Goal: Information Seeking & Learning: Learn about a topic

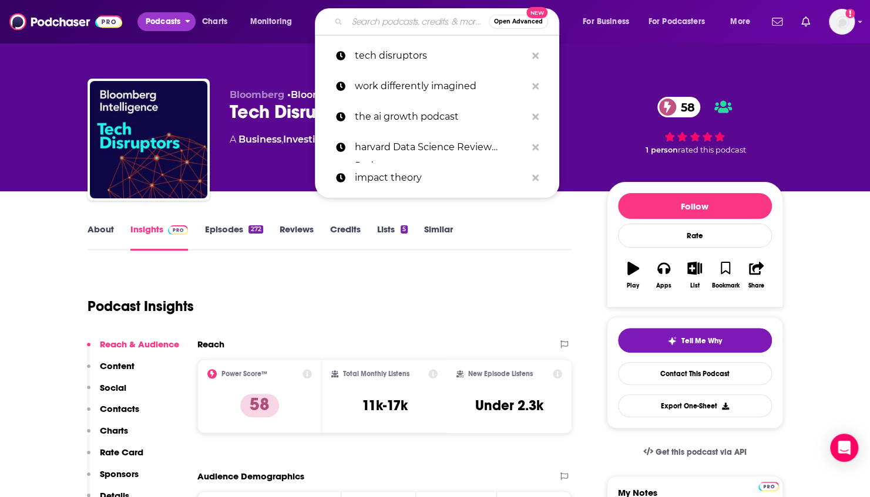
click at [156, 16] on span "Podcasts" at bounding box center [163, 22] width 35 height 16
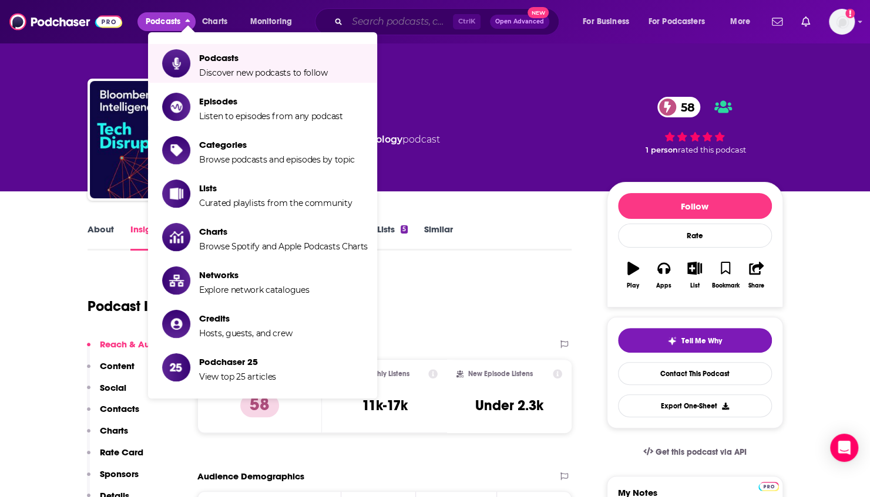
click at [384, 19] on input "Search podcasts, credits, & more..." at bounding box center [400, 21] width 106 height 19
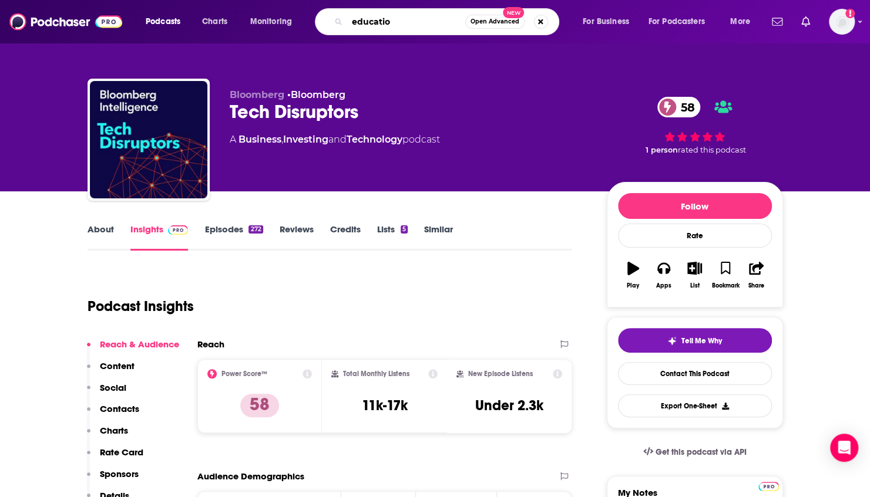
type input "education"
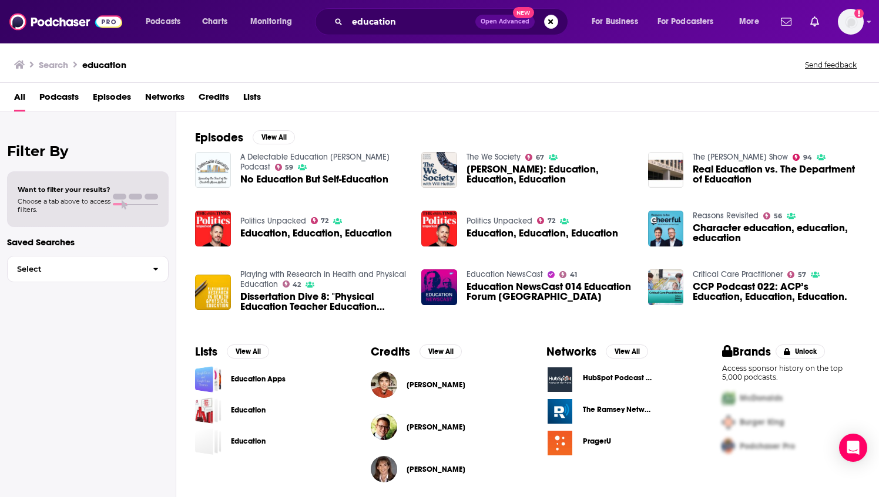
scroll to position [233, 0]
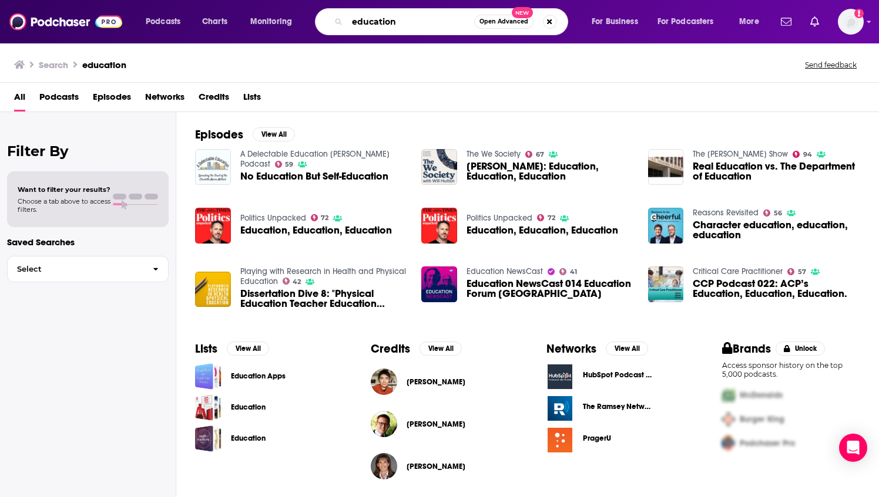
drag, startPoint x: 401, startPoint y: 22, endPoint x: 295, endPoint y: 32, distance: 106.2
click at [301, 31] on div "Podcasts Charts Monitoring education Open Advanced New For Business For Podcast…" at bounding box center [453, 21] width 633 height 27
type input "edweek"
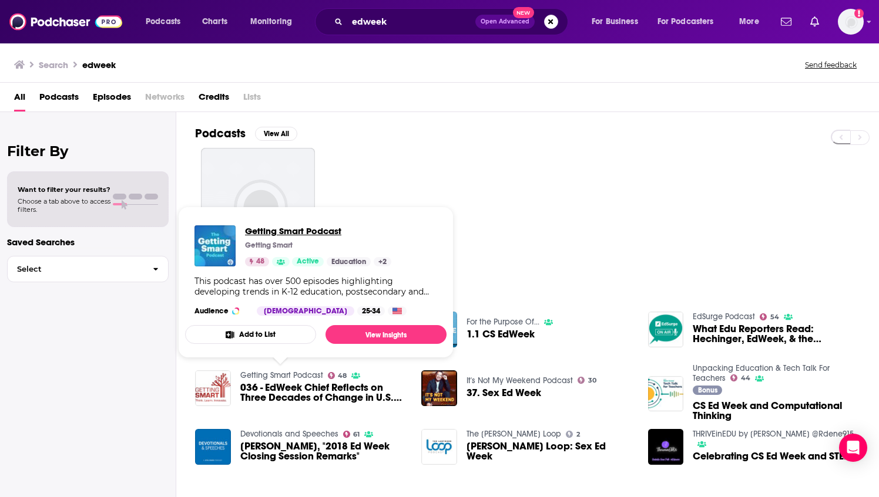
click at [284, 231] on span "Getting Smart Podcast" at bounding box center [318, 231] width 146 height 11
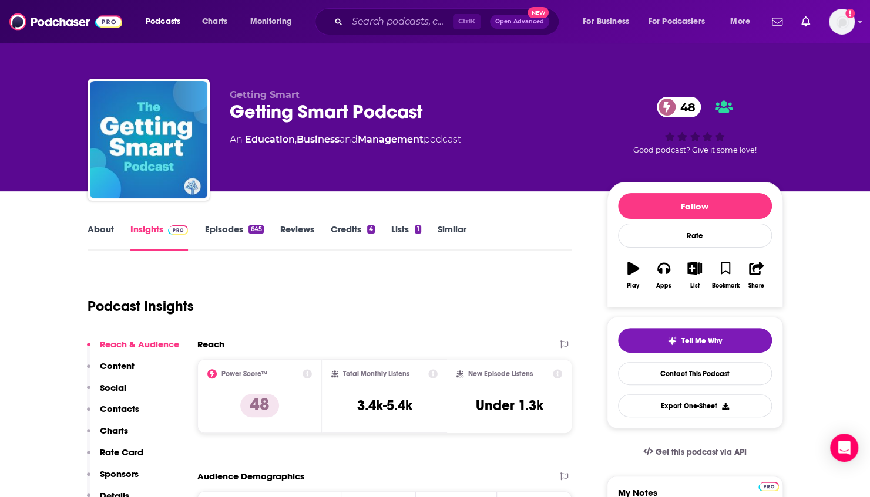
click at [102, 233] on link "About" at bounding box center [101, 237] width 26 height 27
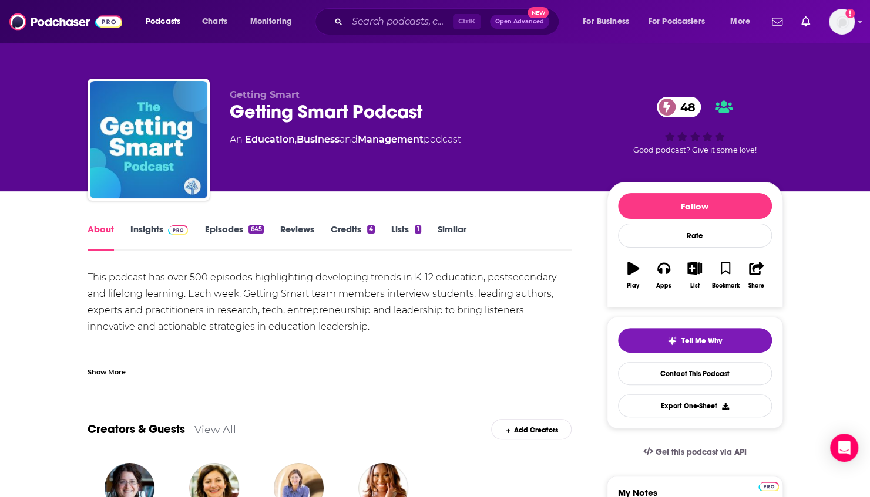
click at [144, 233] on link "Insights" at bounding box center [159, 237] width 58 height 27
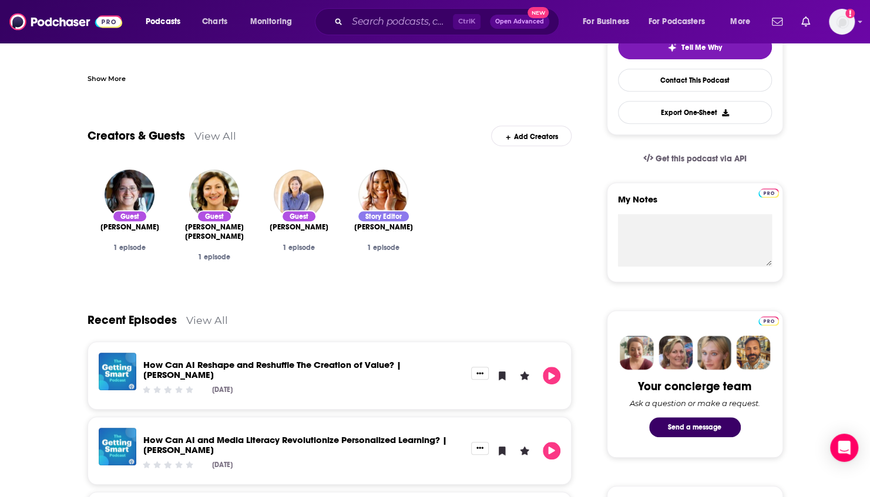
scroll to position [940, 0]
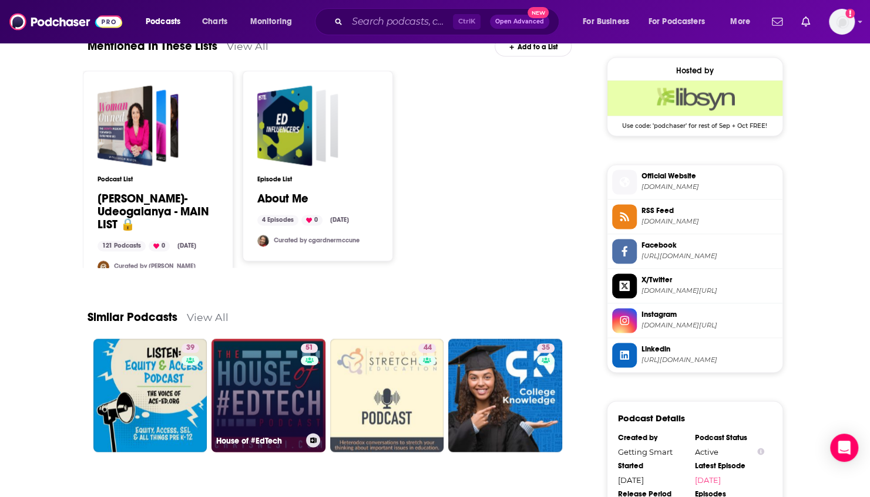
click at [260, 378] on link "51 House of #EdTech" at bounding box center [268, 396] width 114 height 114
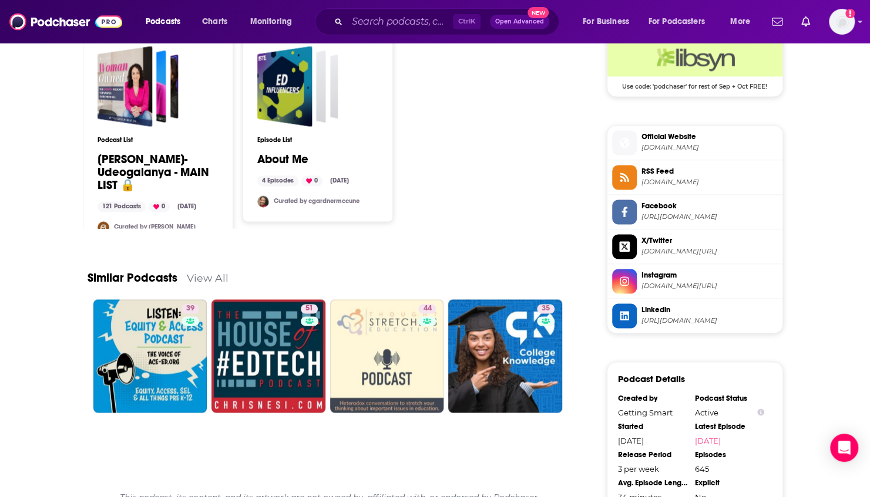
scroll to position [998, 0]
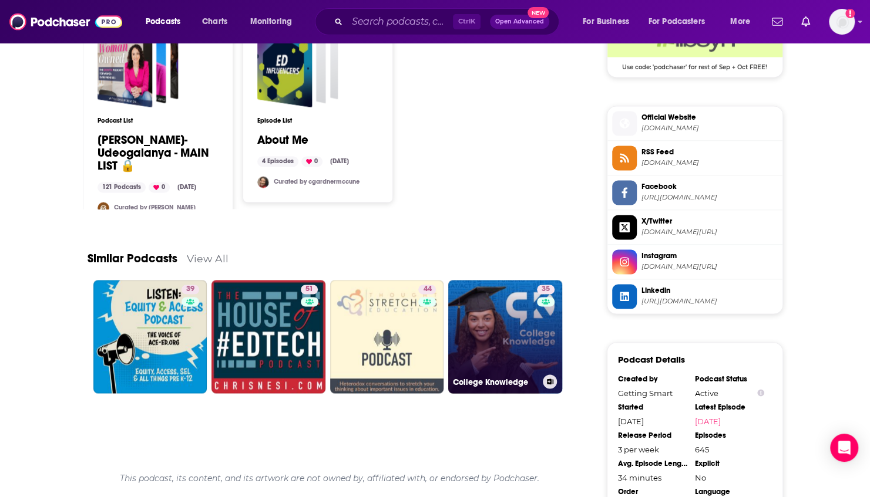
click at [473, 327] on link "35 College Knowledge" at bounding box center [505, 337] width 114 height 114
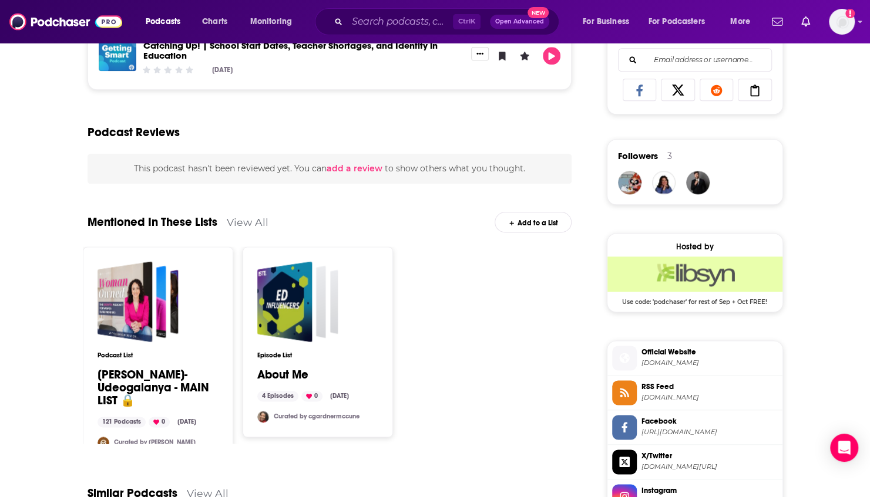
scroll to position [998, 0]
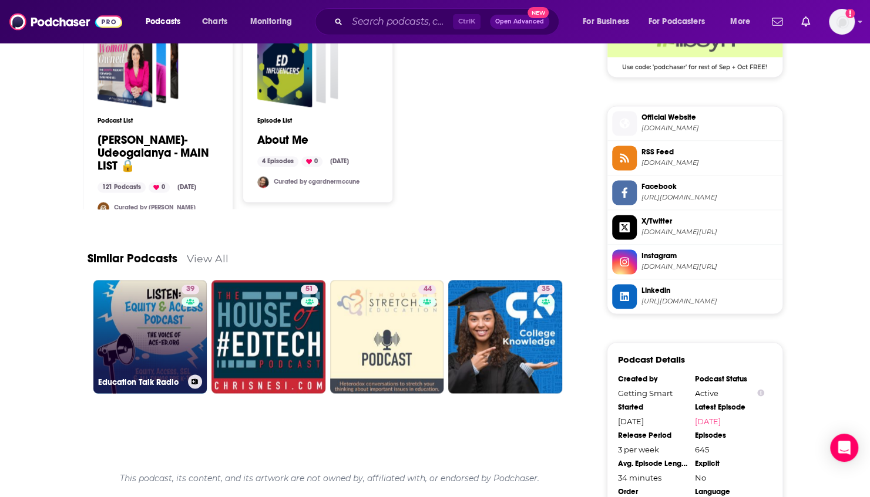
click at [156, 341] on link "39 Education Talk Radio" at bounding box center [150, 337] width 114 height 114
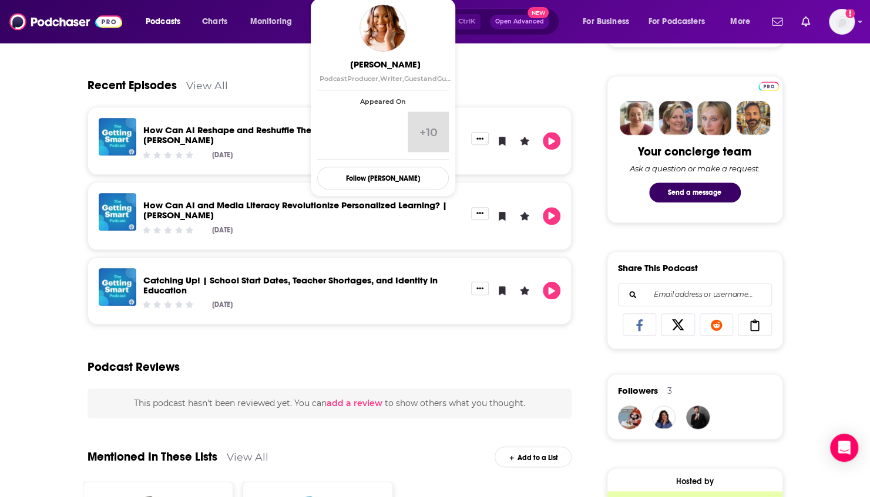
scroll to position [998, 0]
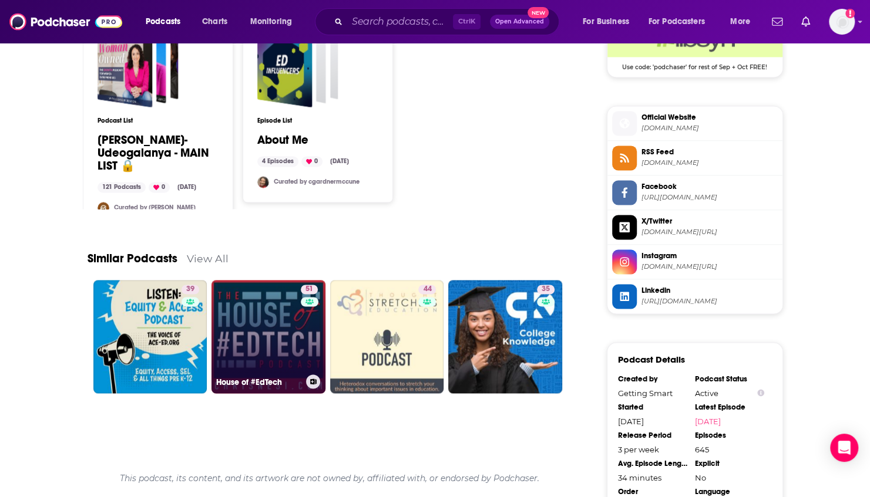
click at [288, 341] on link "51 House of #EdTech" at bounding box center [268, 337] width 114 height 114
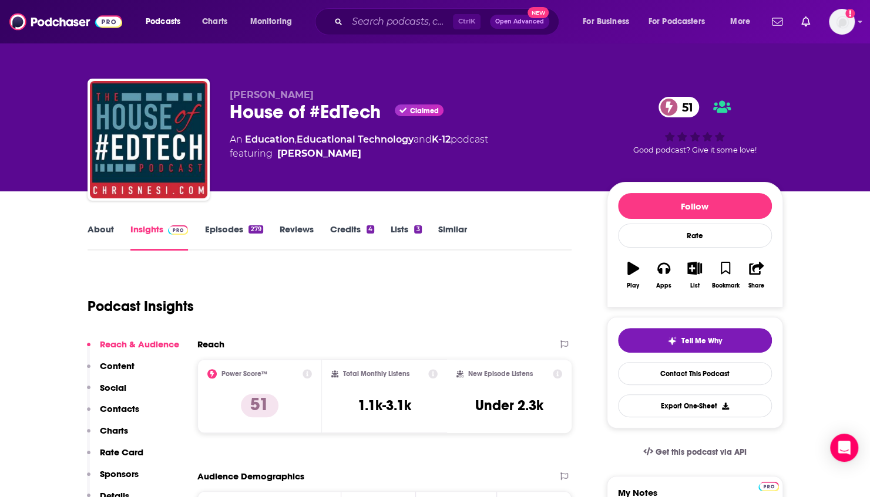
click at [97, 240] on link "About" at bounding box center [101, 237] width 26 height 27
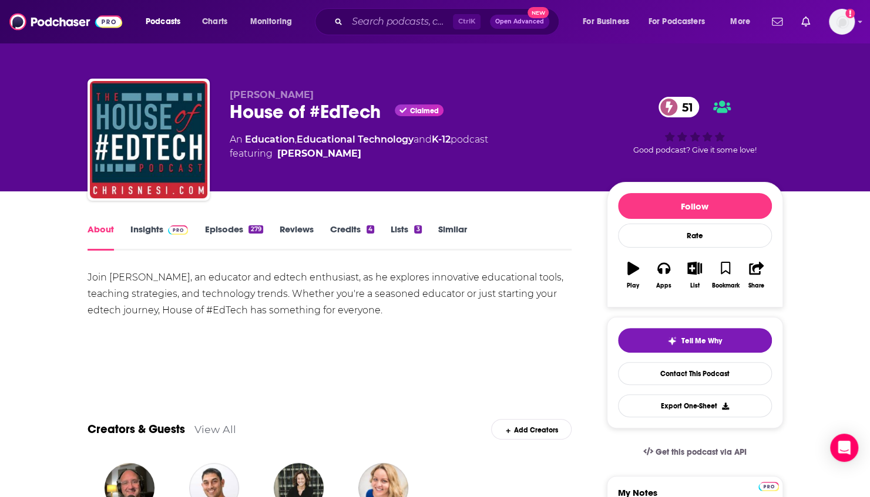
click at [158, 230] on link "Insights" at bounding box center [159, 237] width 58 height 27
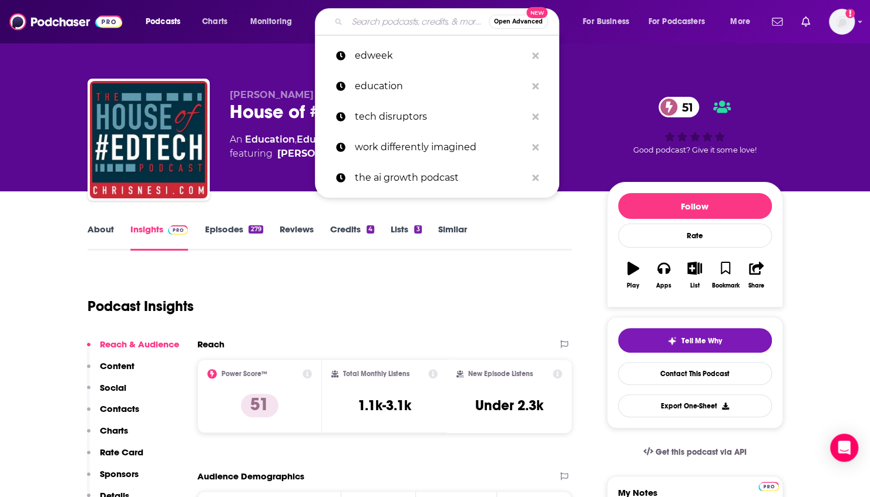
click at [387, 22] on input "Search podcasts, credits, & more..." at bounding box center [418, 21] width 142 height 19
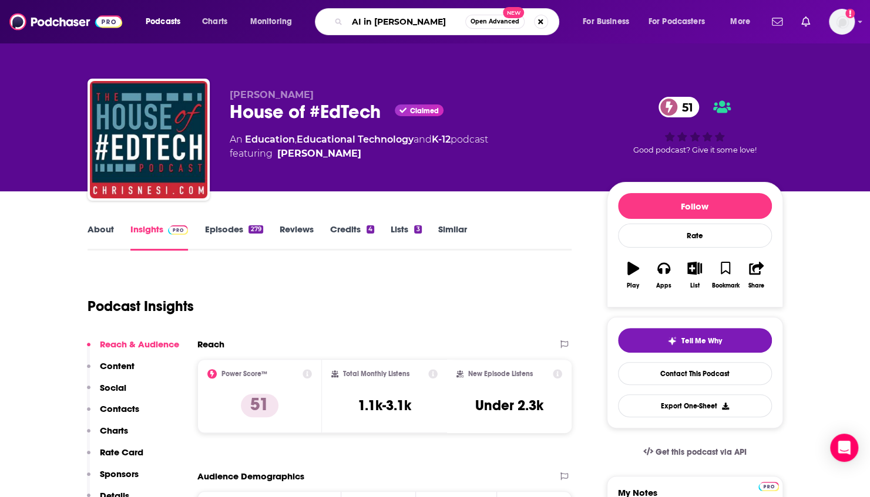
type input "AI in ed pocast"
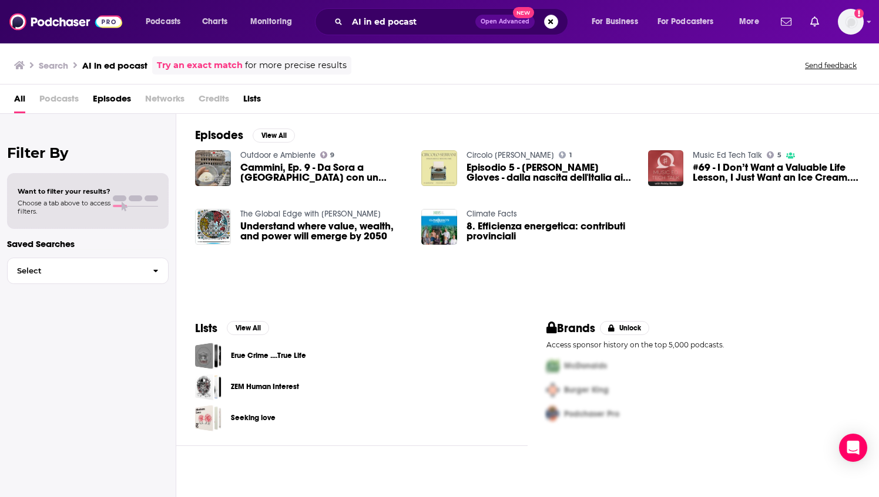
click at [108, 88] on div "All Podcasts Episodes Networks Credits Lists" at bounding box center [439, 99] width 879 height 29
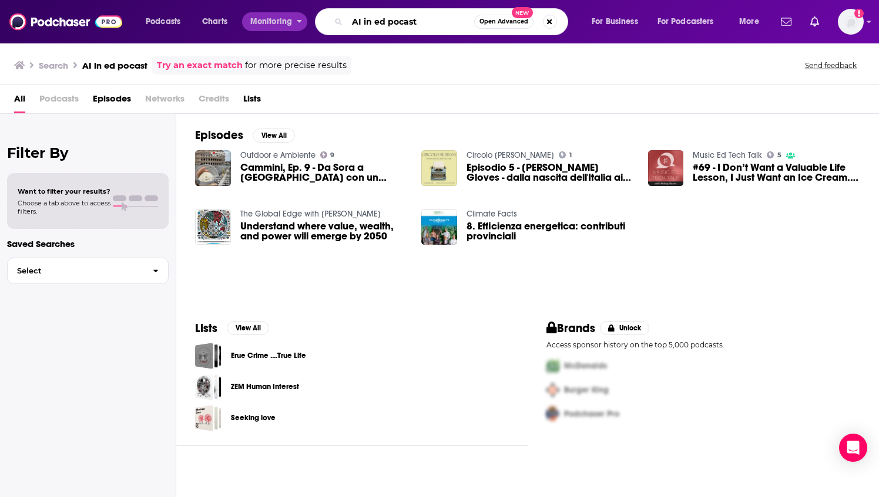
drag, startPoint x: 412, startPoint y: 22, endPoint x: 271, endPoint y: 18, distance: 141.0
click at [271, 18] on div "Podcasts Charts Monitoring AI in ed pocast Open Advanced New For Business For P…" at bounding box center [453, 21] width 633 height 27
paste input "The Shake Up Learning Show"
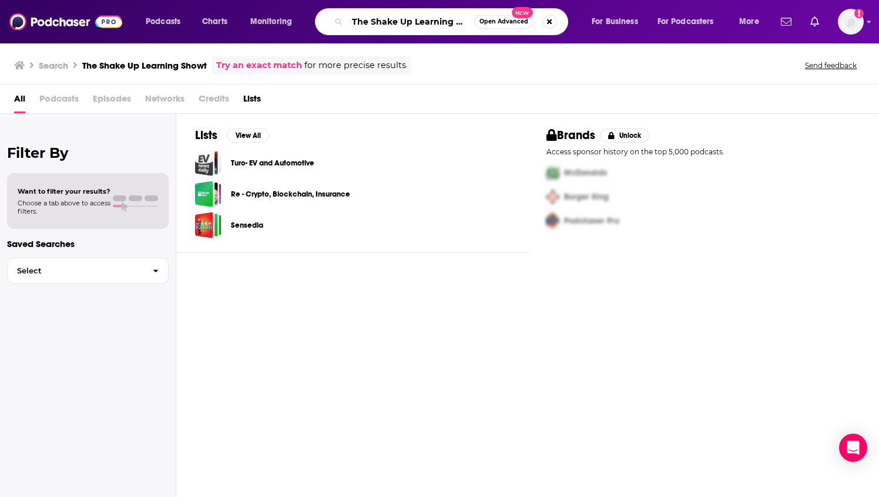
scroll to position [0, 12]
drag, startPoint x: 458, startPoint y: 19, endPoint x: 482, endPoint y: 22, distance: 24.3
click at [482, 22] on div "The Shake Up Learning Showt Open Advanced New" at bounding box center [441, 21] width 253 height 27
type input "The Shake Up Learning Show"
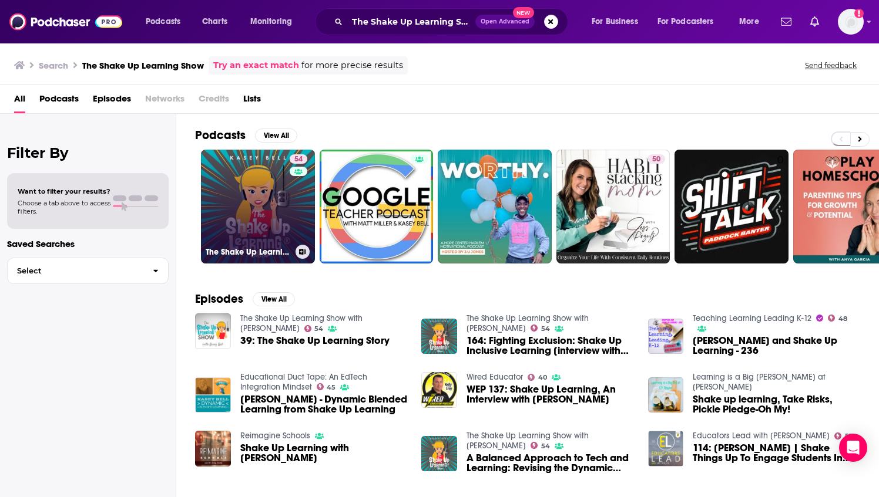
click at [255, 204] on link "54 The Shake Up Learning Show with [PERSON_NAME]" at bounding box center [258, 207] width 114 height 114
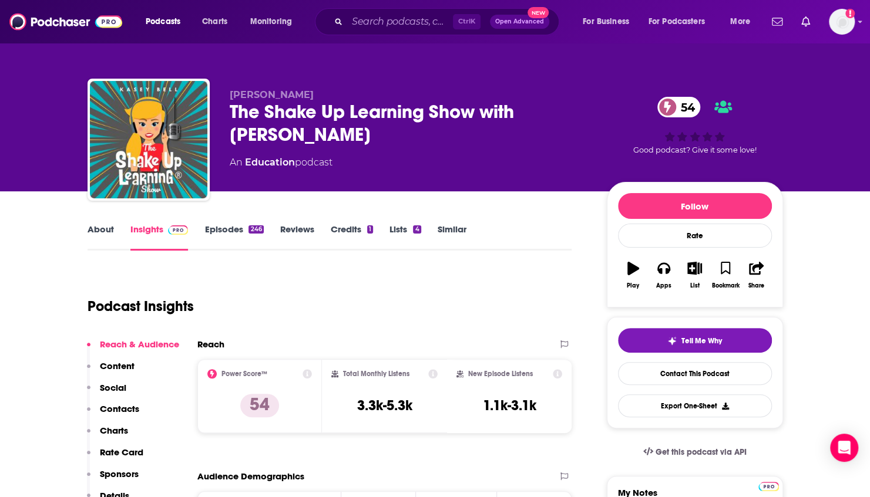
click at [94, 227] on link "About" at bounding box center [101, 237] width 26 height 27
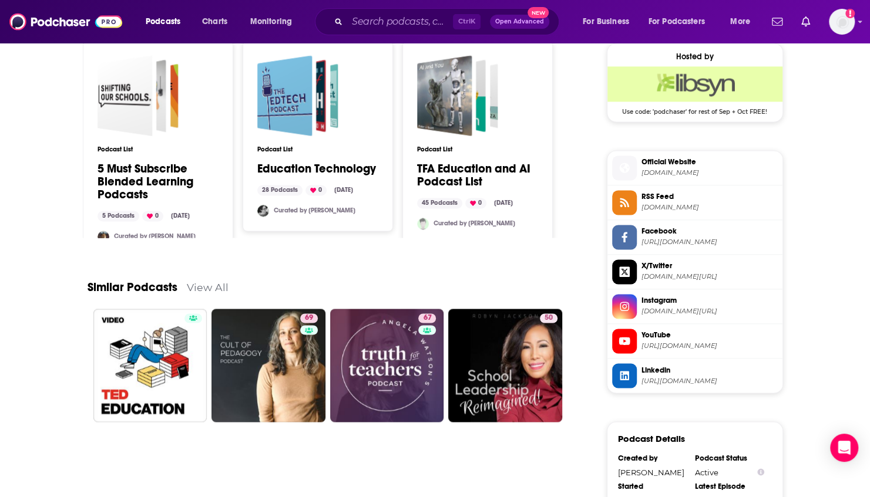
scroll to position [1025, 0]
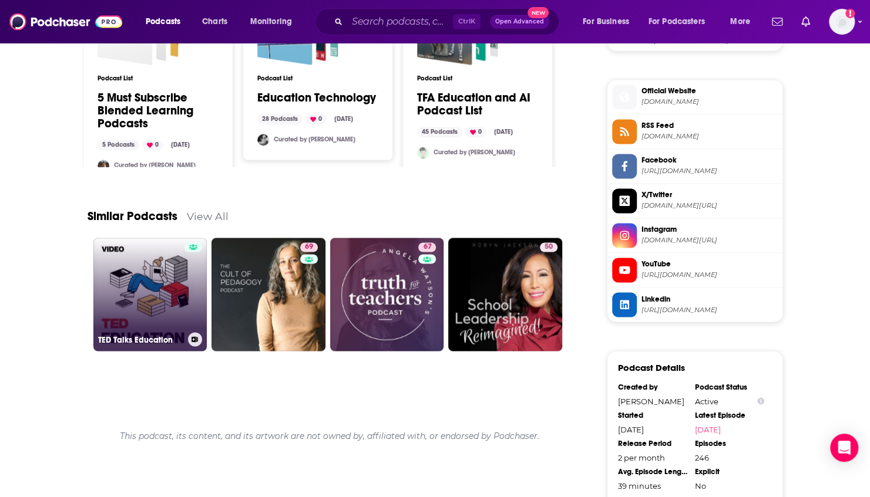
click at [152, 311] on link "TED Talks Education" at bounding box center [150, 295] width 114 height 114
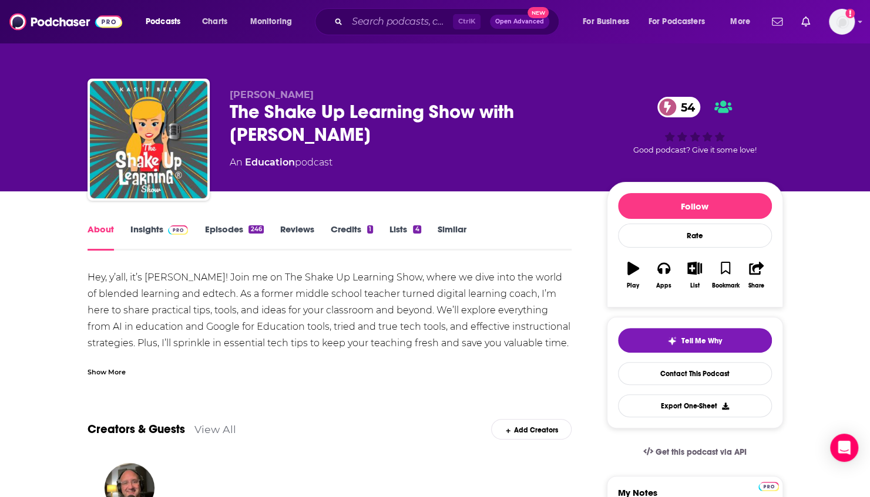
click at [224, 233] on link "Episodes 246" at bounding box center [233, 237] width 59 height 27
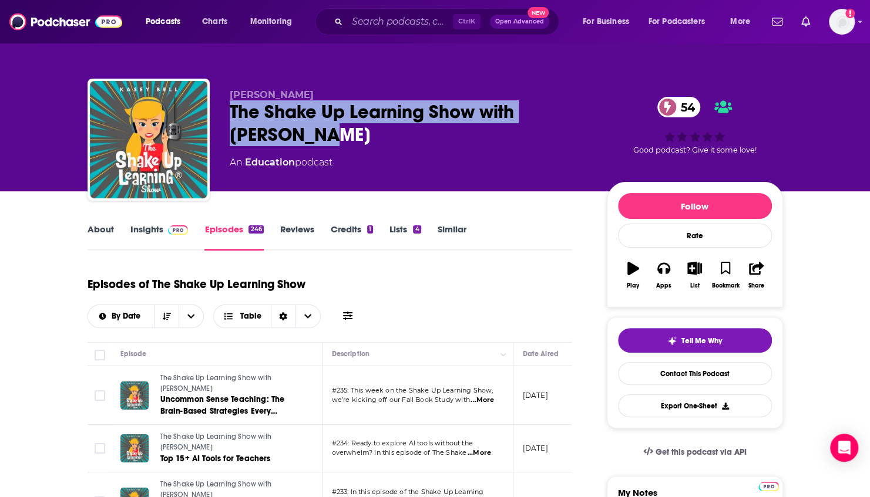
drag, startPoint x: 290, startPoint y: 140, endPoint x: 214, endPoint y: 109, distance: 82.2
click at [214, 109] on div "[PERSON_NAME] The Shake Up Learning Show with [PERSON_NAME] 54 An Education pod…" at bounding box center [435, 142] width 695 height 127
copy h2 "The Shake Up Learning Show with [PERSON_NAME]"
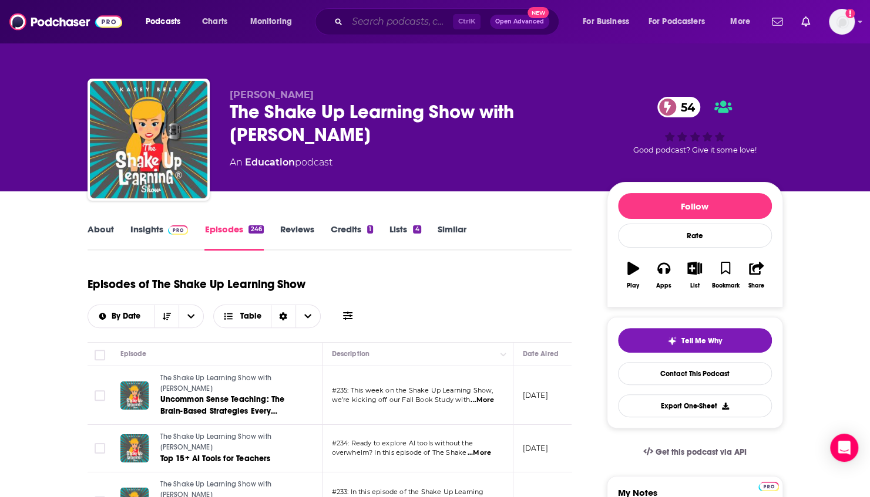
click at [395, 22] on input "Search podcasts, credits, & more..." at bounding box center [400, 21] width 106 height 19
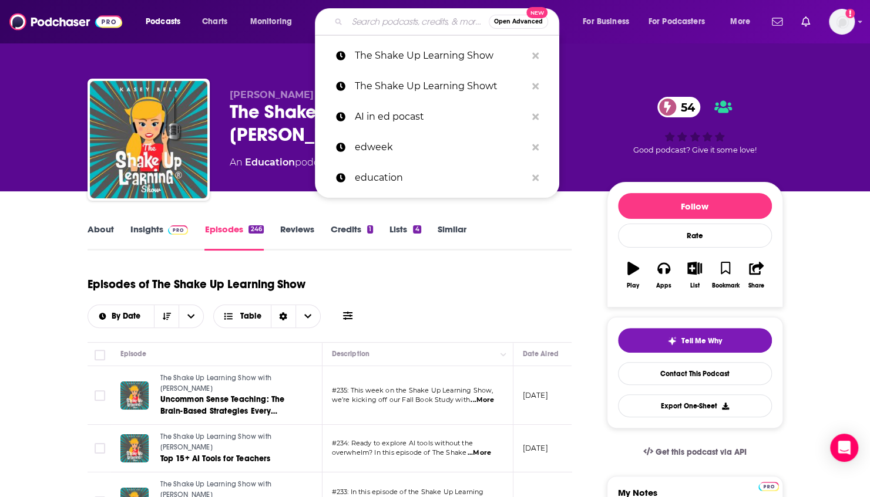
paste input "Teaching Learning Leading K-12"
type input "Teaching Learning Leading K-12"
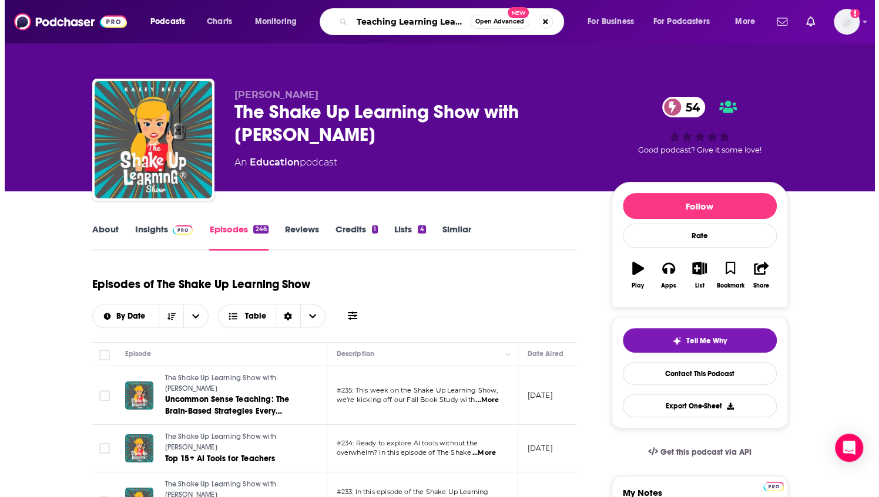
scroll to position [0, 28]
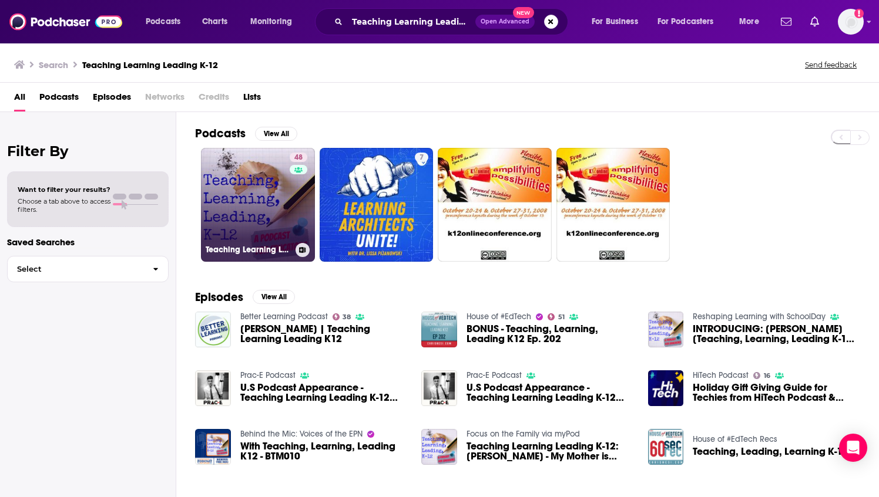
click at [239, 186] on link "48 Teaching Learning Leading K-12" at bounding box center [258, 205] width 114 height 114
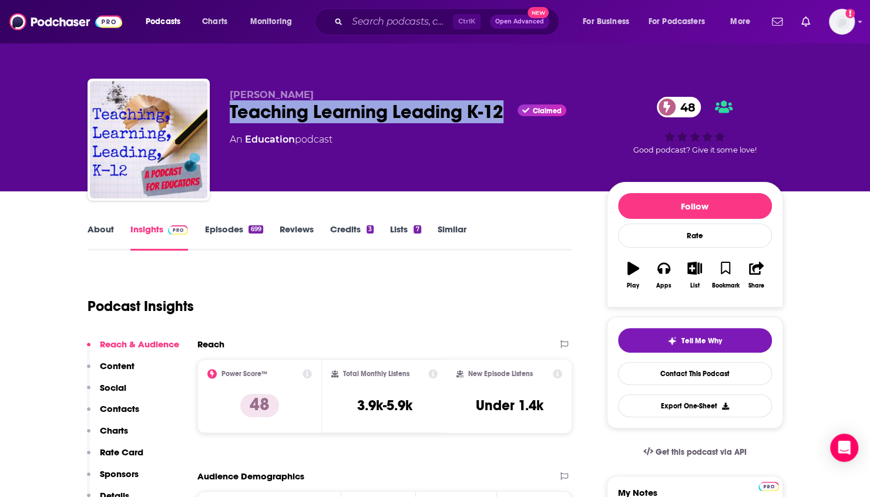
drag, startPoint x: 503, startPoint y: 110, endPoint x: 227, endPoint y: 107, distance: 276.1
click at [227, 107] on div "[PERSON_NAME] Teaching Learning Leading K-12 Claimed 48 An Education podcast 48…" at bounding box center [435, 142] width 695 height 127
copy h2 "Teaching Learning Leading K-12"
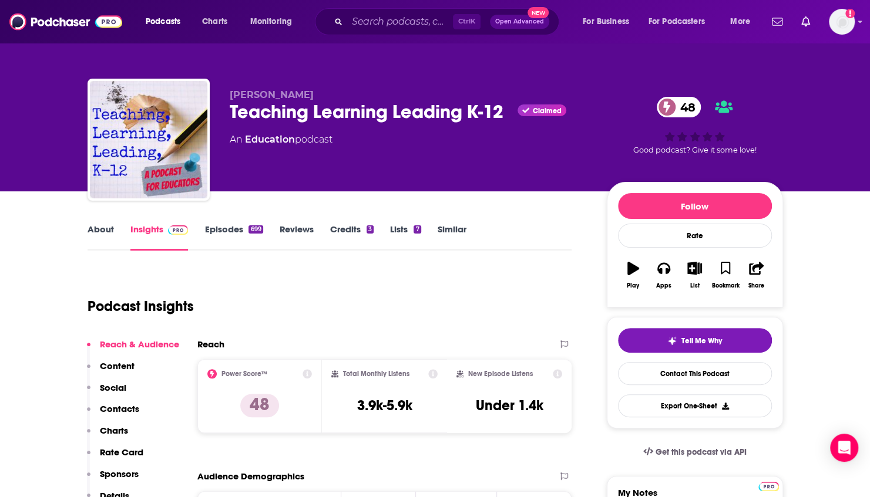
click at [386, 12] on div "Ctrl K Open Advanced New" at bounding box center [437, 21] width 244 height 27
click at [386, 22] on input "Search podcasts, credits, & more..." at bounding box center [400, 21] width 106 height 19
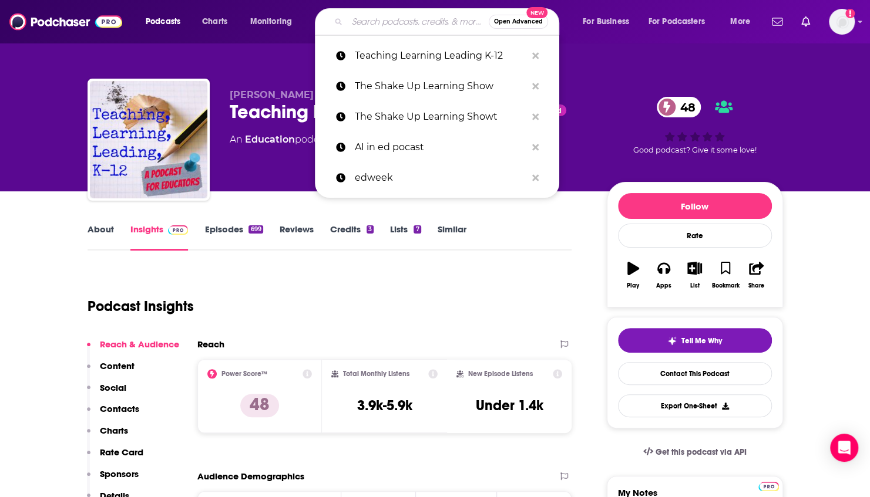
paste input "Teaching [DATE]"
type input "Teaching [DATE]"
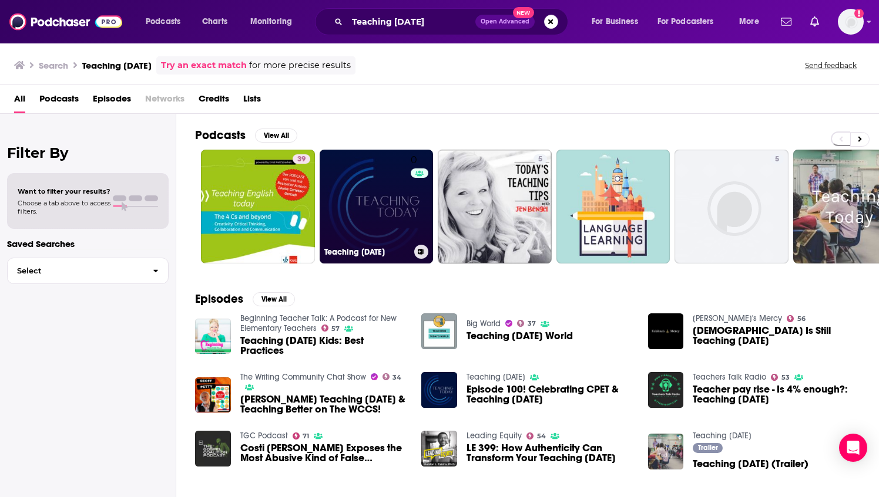
click at [352, 213] on link "0 Teaching [DATE]" at bounding box center [376, 207] width 114 height 114
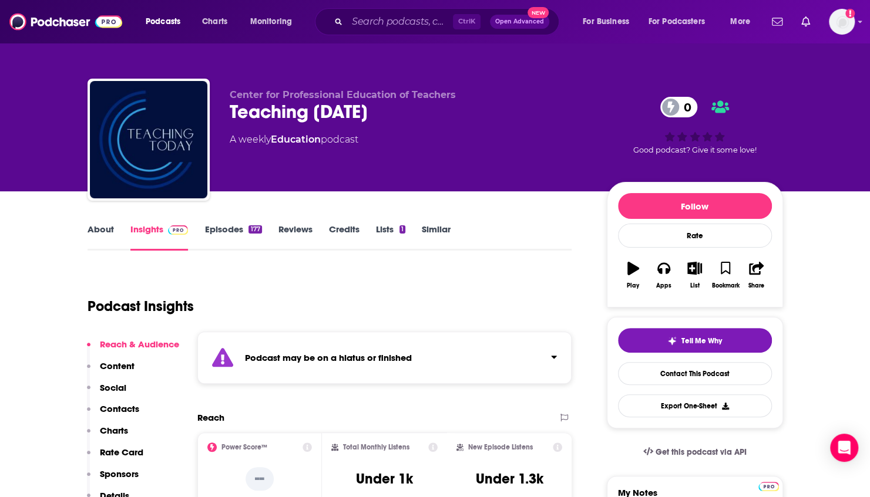
click at [90, 230] on link "About" at bounding box center [101, 237] width 26 height 27
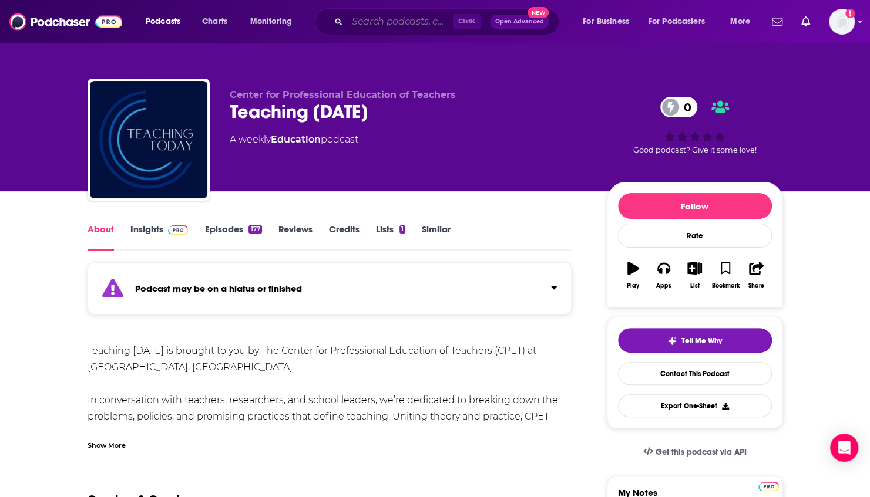
click at [350, 17] on input "Search podcasts, credits, & more..." at bounding box center [400, 21] width 106 height 19
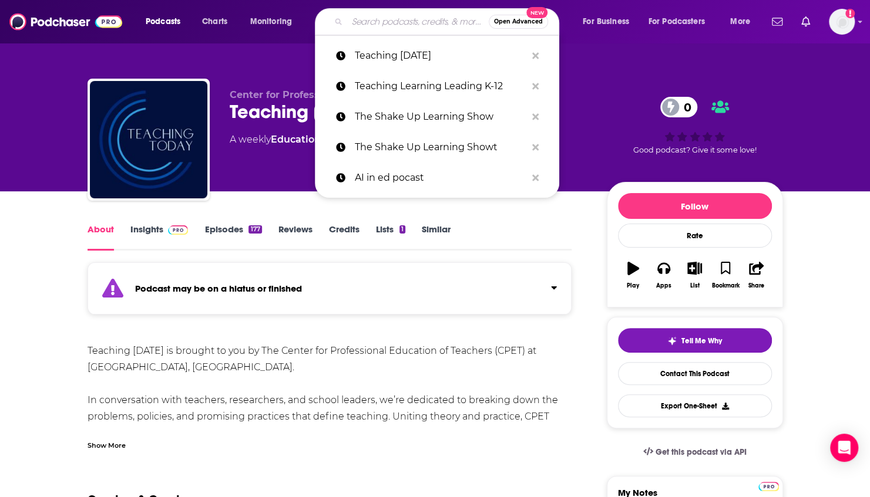
paste input "EdCuration"
type input "EdCuration"
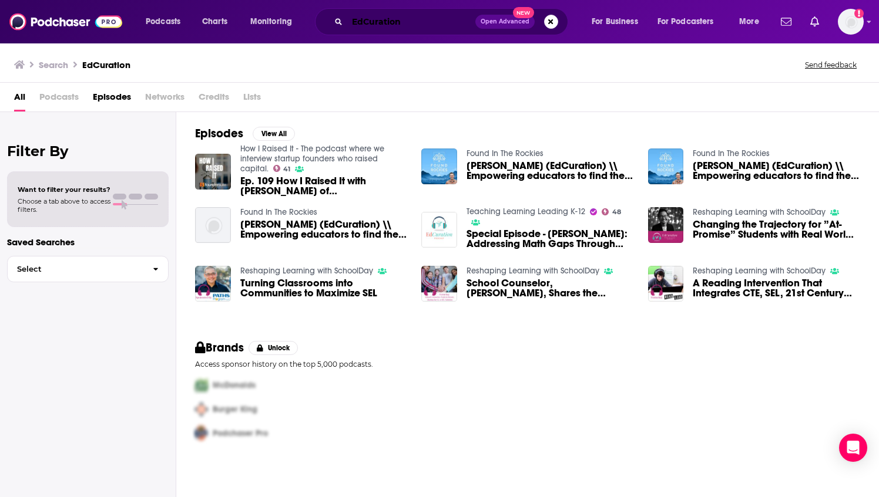
click at [419, 19] on input "EdCuration" at bounding box center [411, 21] width 128 height 19
drag, startPoint x: 443, startPoint y: 19, endPoint x: 418, endPoint y: 21, distance: 24.7
click at [438, 19] on input "EdCuration" at bounding box center [411, 21] width 128 height 19
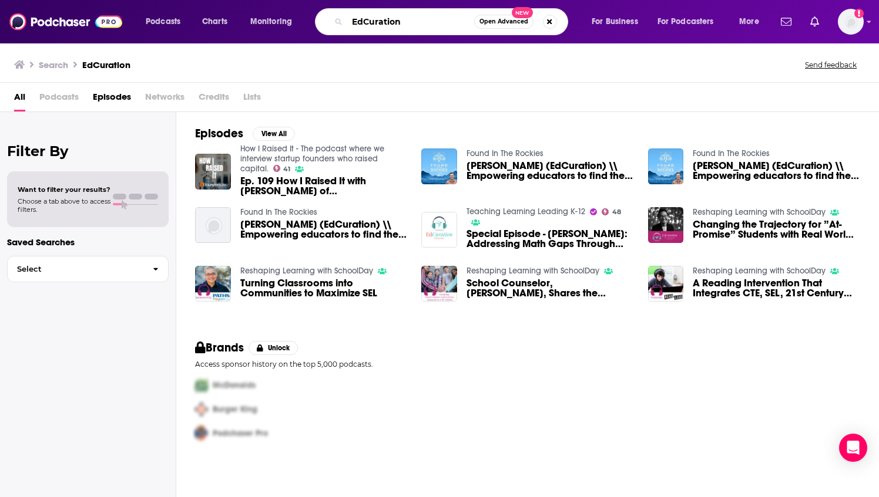
paste input "[PERSON_NAME]"
type input "EdCuration [PERSON_NAME]"
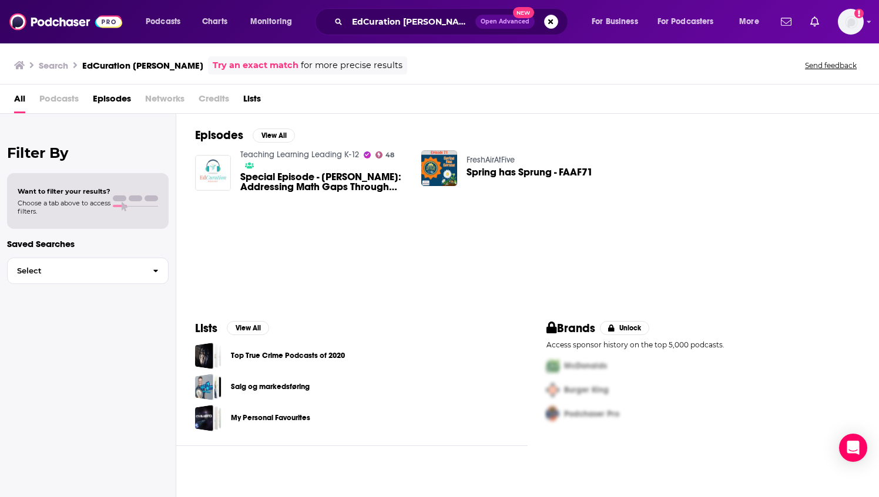
click at [244, 172] on span "Special Episode - [PERSON_NAME]: Addressing Math Gaps Through Personalized Lear…" at bounding box center [323, 182] width 167 height 20
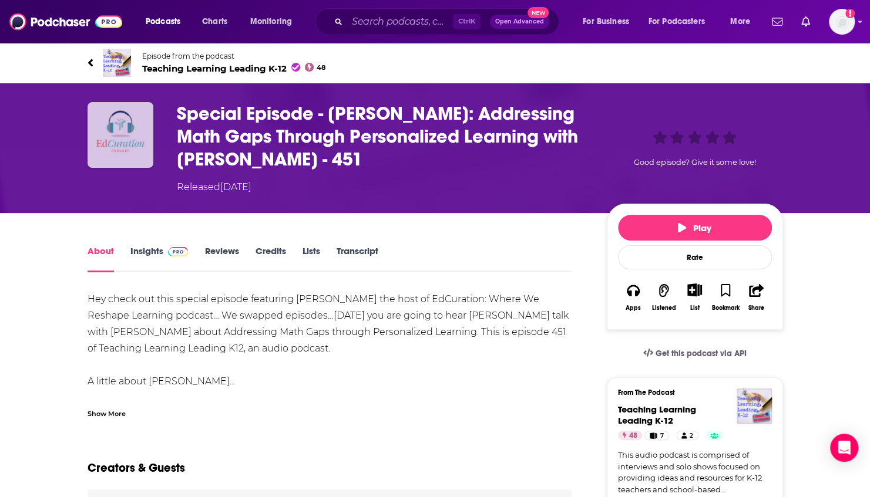
click at [128, 149] on img "Special Episode - Kristi Hemingway: Addressing Math Gaps Through Personalized L…" at bounding box center [121, 135] width 66 height 66
click at [132, 140] on img "Special Episode - Kristi Hemingway: Addressing Math Gaps Through Personalized L…" at bounding box center [121, 135] width 66 height 66
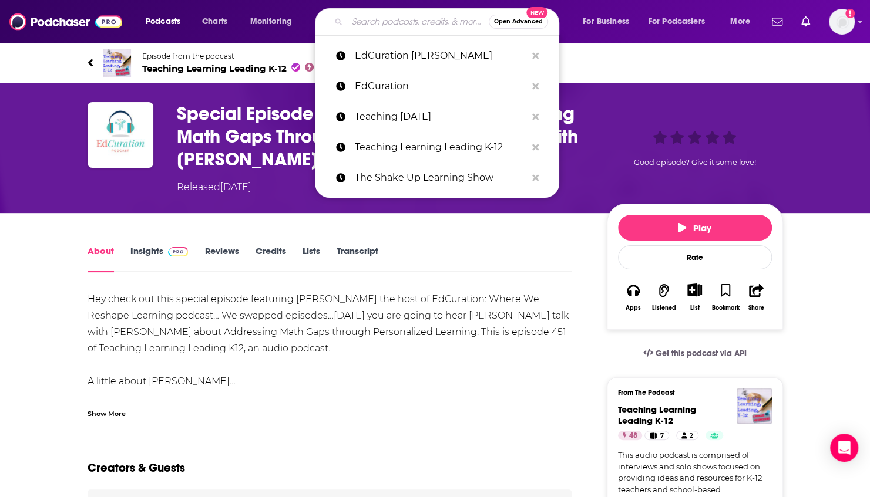
click at [389, 23] on input "Search podcasts, credits, & more..." at bounding box center [418, 21] width 142 height 19
click at [402, 52] on p "EdCuration [PERSON_NAME]" at bounding box center [440, 56] width 171 height 31
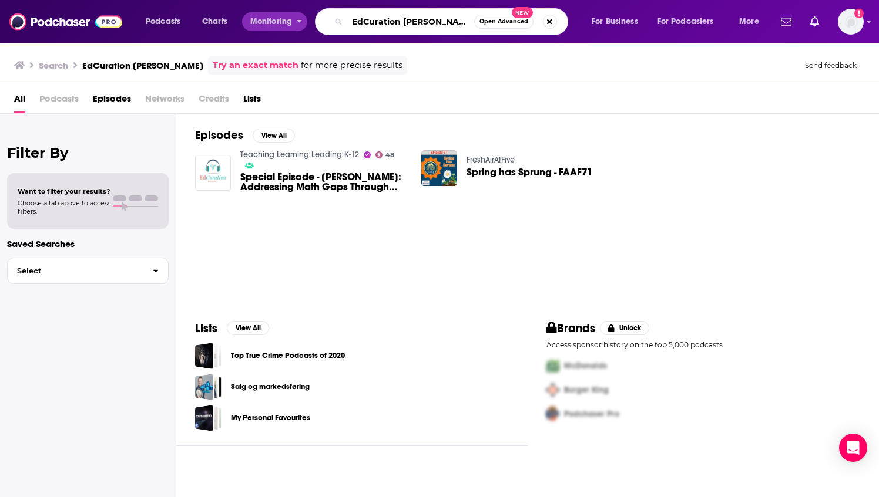
drag, startPoint x: 347, startPoint y: 26, endPoint x: 284, endPoint y: 21, distance: 63.1
click at [284, 21] on div "Podcasts Charts Monitoring EdCuration [PERSON_NAME] Open Advanced New For Busin…" at bounding box center [453, 21] width 633 height 27
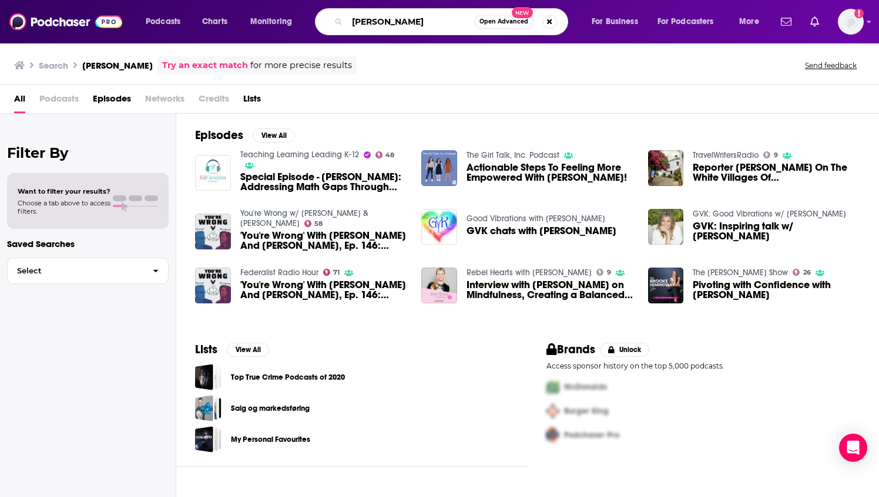
drag, startPoint x: 429, startPoint y: 21, endPoint x: 315, endPoint y: 4, distance: 115.8
click at [315, 4] on div "Podcasts Charts Monitoring [PERSON_NAME] Open Advanced New For Business For Pod…" at bounding box center [439, 21] width 879 height 43
paste input "-12 Greatest Hits"
type input "K-12 Greatest Hits"
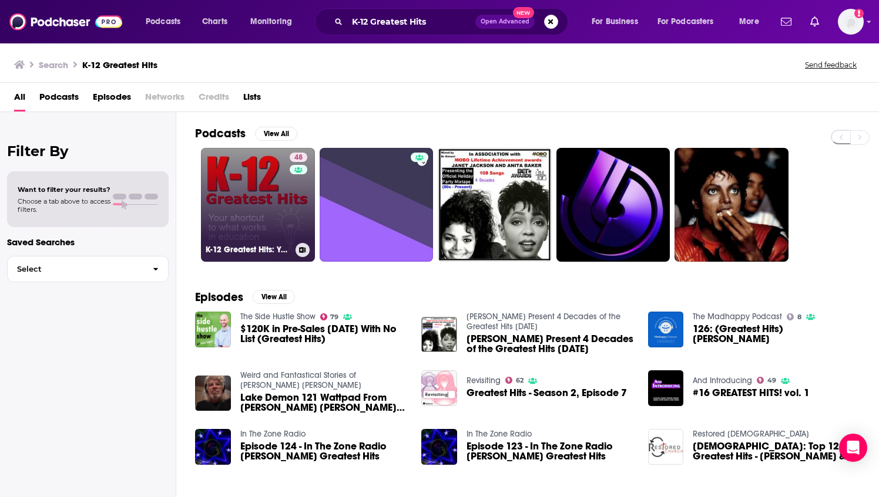
click at [231, 220] on link "48 K-12 Greatest Hits: Your shortcut to what works in education" at bounding box center [258, 205] width 114 height 114
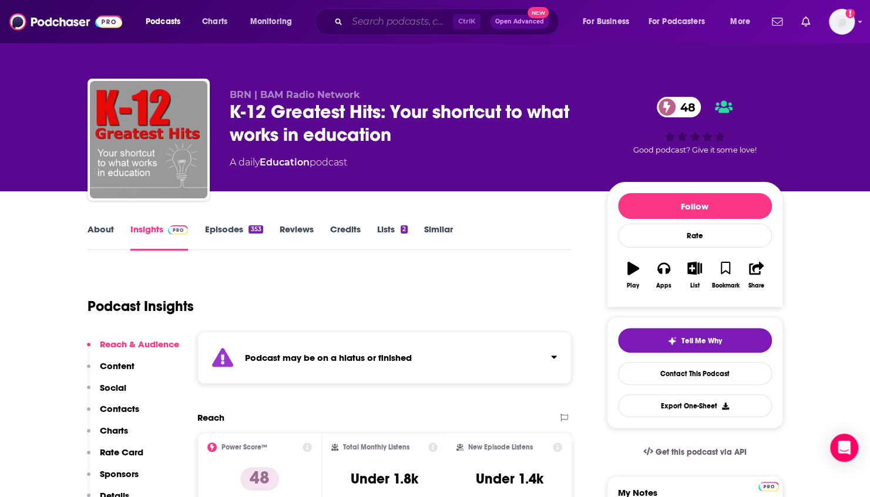
click at [397, 14] on input "Search podcasts, credits, & more..." at bounding box center [400, 21] width 106 height 19
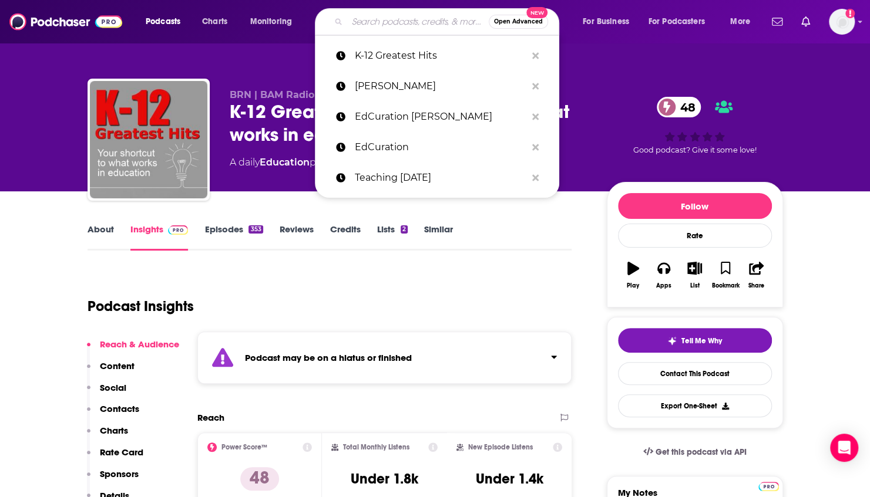
paste input "Learning Unboxed"
type input "Learning Unboxed"
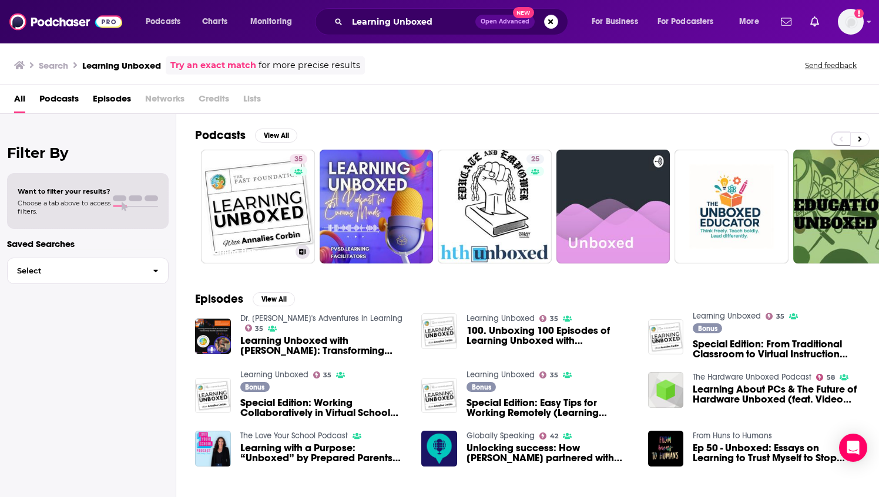
click at [277, 193] on link "35 Learning Unboxed" at bounding box center [258, 207] width 114 height 114
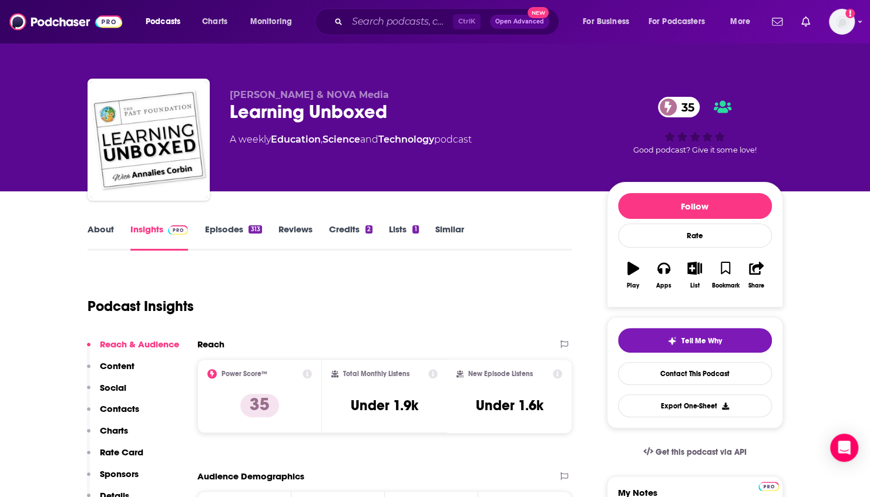
click at [97, 229] on link "About" at bounding box center [101, 237] width 26 height 27
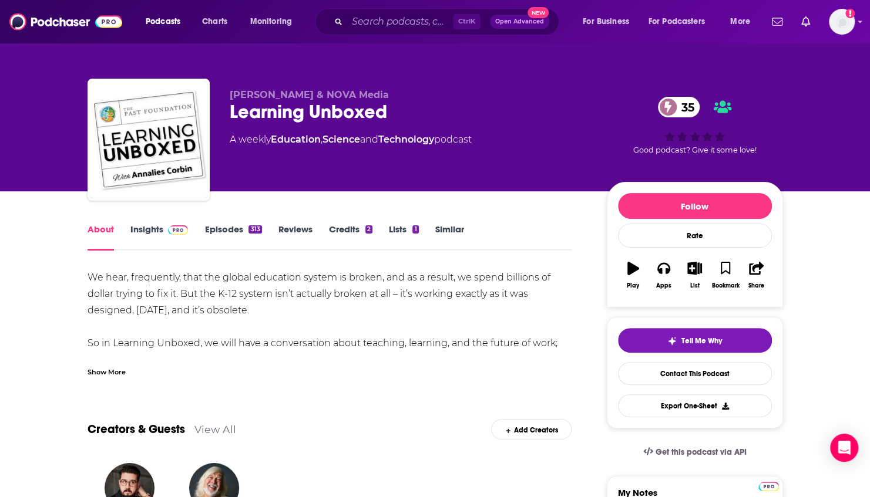
click at [115, 372] on div "Show More" at bounding box center [107, 371] width 38 height 11
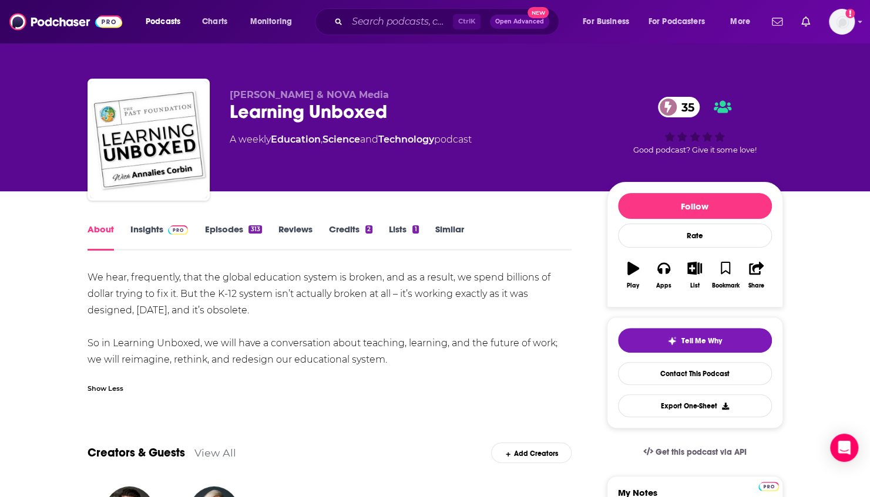
click at [153, 228] on link "Insights" at bounding box center [159, 237] width 58 height 27
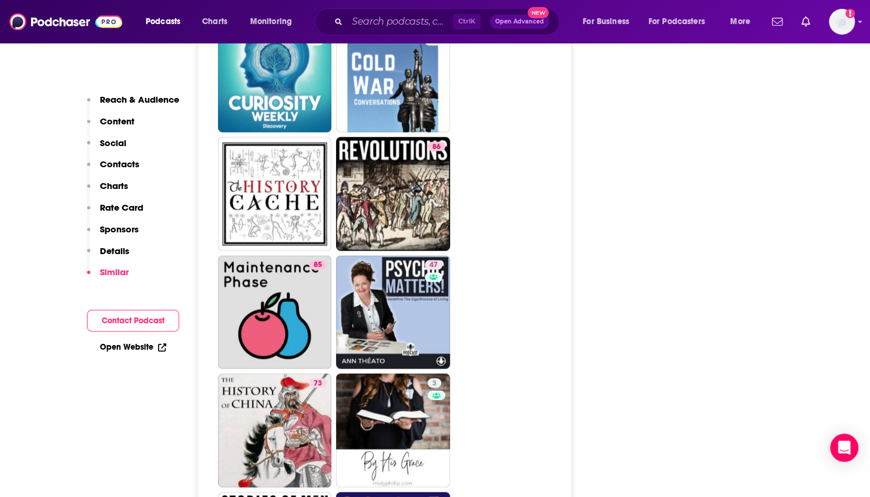
scroll to position [3935, 0]
